Goal: Task Accomplishment & Management: Manage account settings

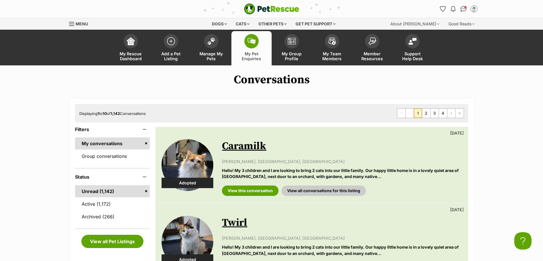
click at [88, 204] on link "Active (1,172)" at bounding box center [112, 204] width 75 height 12
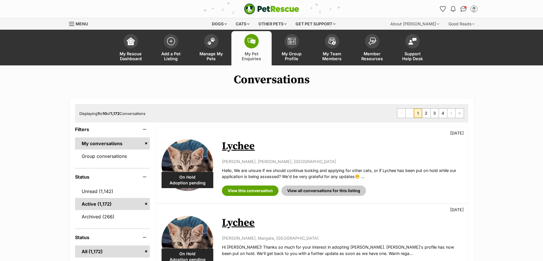
click at [89, 192] on link "Unread (1,142)" at bounding box center [112, 191] width 75 height 12
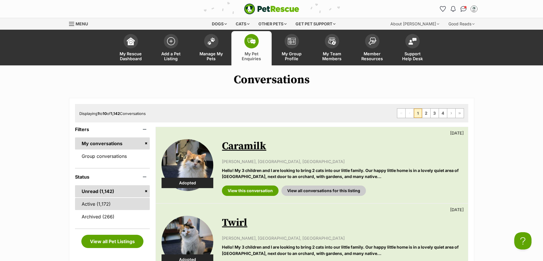
click at [89, 207] on link "Active (1,172)" at bounding box center [112, 204] width 75 height 12
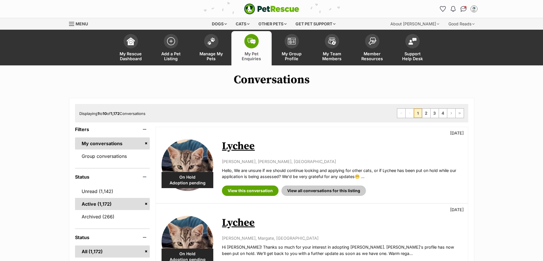
click at [89, 194] on link "Unread (1,142)" at bounding box center [112, 191] width 75 height 12
